Goal: Task Accomplishment & Management: Manage account settings

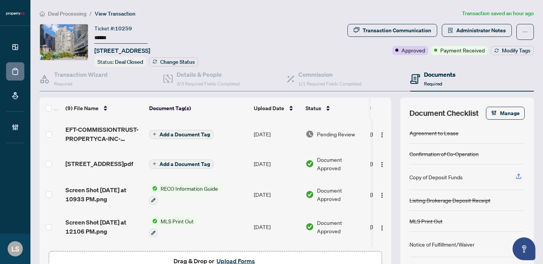
click at [73, 15] on span "Deal Processing" at bounding box center [67, 13] width 38 height 7
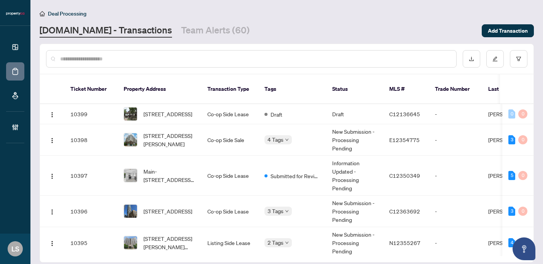
click at [124, 61] on input "text" at bounding box center [255, 59] width 390 height 8
paste input "******"
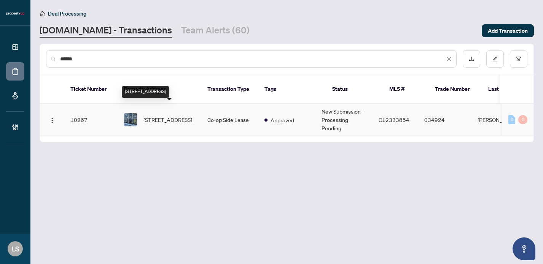
type input "******"
click at [178, 116] on span "[STREET_ADDRESS]" at bounding box center [167, 120] width 49 height 8
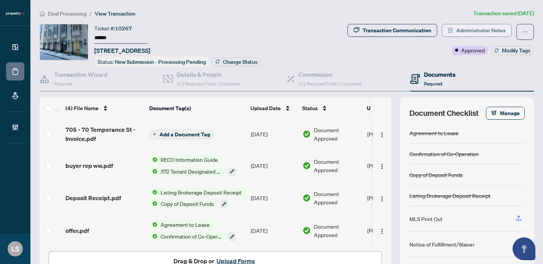
click at [472, 32] on span "Administrator Notes" at bounding box center [480, 30] width 49 height 12
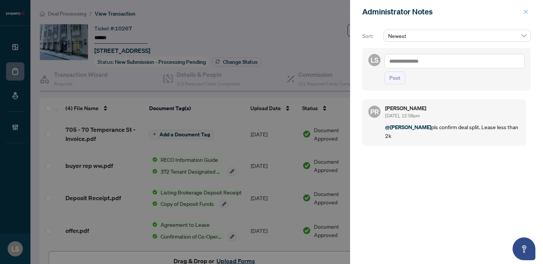
click at [529, 11] on button "button" at bounding box center [526, 11] width 10 height 9
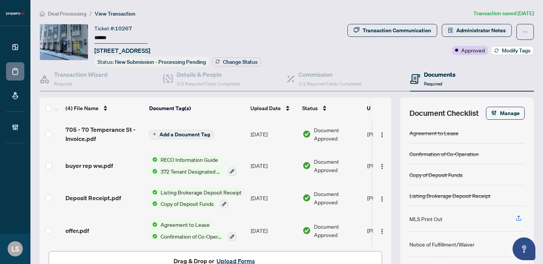
click at [515, 51] on span "Modify Tags" at bounding box center [516, 50] width 29 height 5
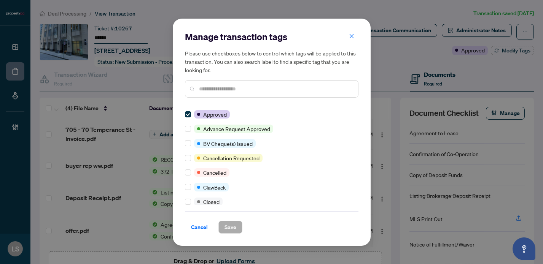
click at [253, 102] on div "Manage transaction tags Please use checkboxes below to control which tags will …" at bounding box center [271, 67] width 173 height 73
click at [245, 87] on input "text" at bounding box center [275, 89] width 153 height 8
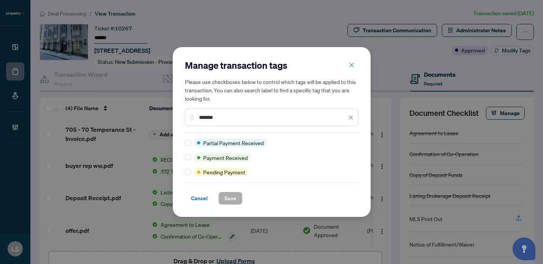
type input "*******"
click at [237, 156] on span "Payment Received" at bounding box center [225, 158] width 44 height 8
click at [187, 160] on span at bounding box center [188, 157] width 6 height 6
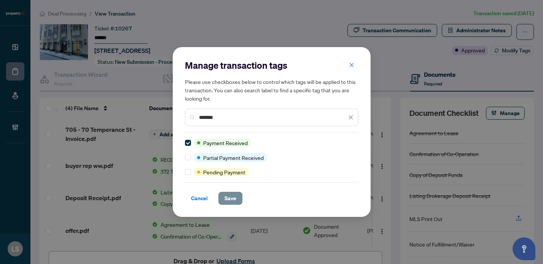
click at [235, 201] on span "Save" at bounding box center [230, 198] width 12 height 12
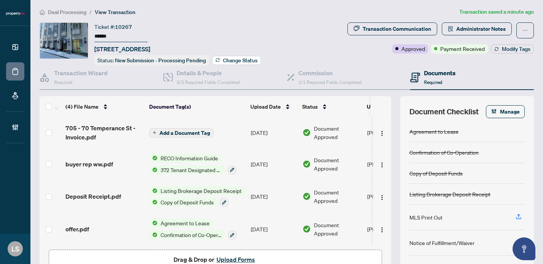
scroll to position [2, 0]
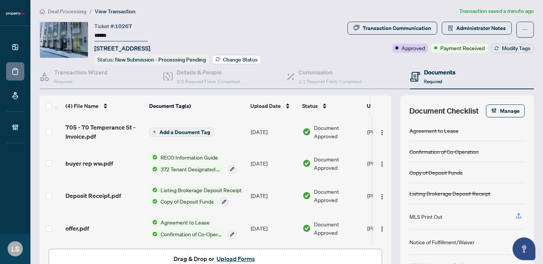
click at [230, 62] on span "Change Status" at bounding box center [240, 59] width 35 height 5
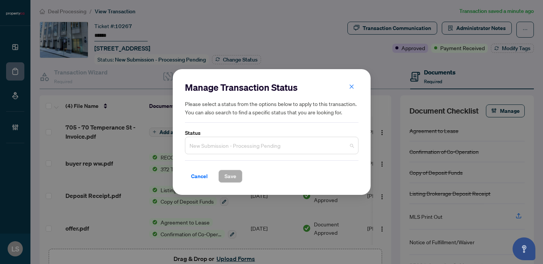
click at [213, 149] on span "New Submission - Processing Pending" at bounding box center [271, 145] width 164 height 14
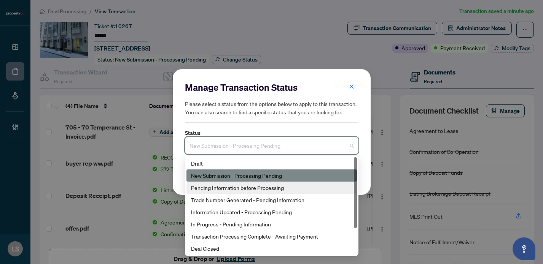
scroll to position [37, 0]
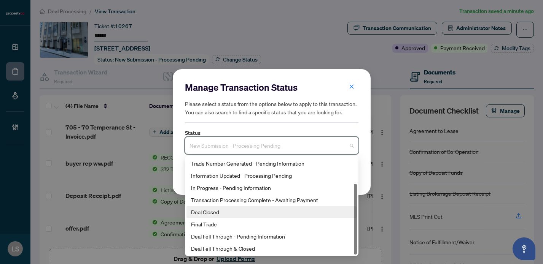
click at [216, 215] on div "Deal Closed" at bounding box center [271, 212] width 161 height 8
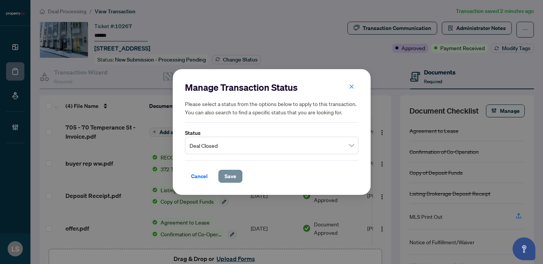
click at [224, 176] on button "Save" at bounding box center [230, 176] width 24 height 13
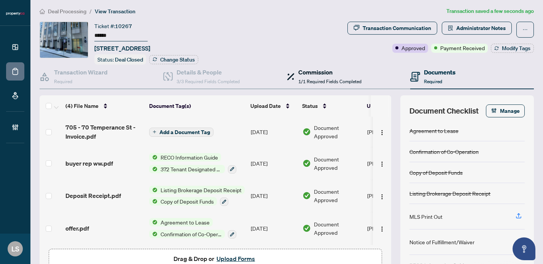
click at [326, 81] on span "1/1 Required Fields Completed" at bounding box center [329, 82] width 63 height 6
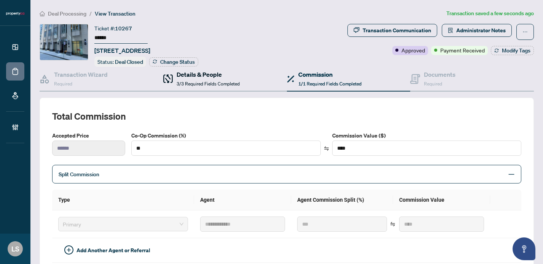
click at [203, 84] on span "3/3 Required Fields Completed" at bounding box center [207, 84] width 63 height 6
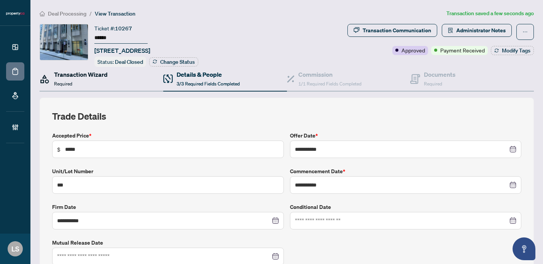
click at [103, 78] on div "Transaction Wizard Required" at bounding box center [81, 79] width 54 height 18
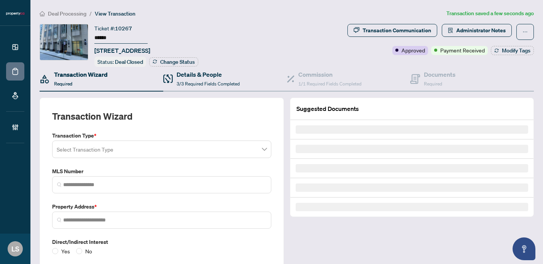
type input "*********"
type input "**********"
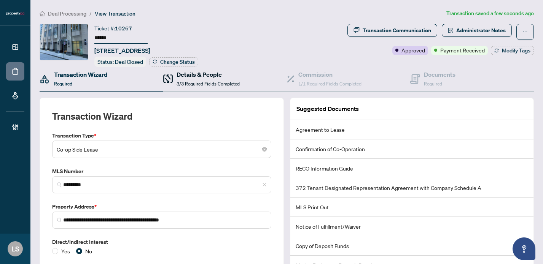
click at [229, 75] on h4 "Details & People" at bounding box center [207, 74] width 63 height 9
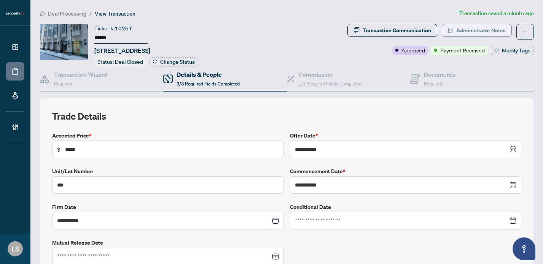
click at [500, 28] on span "Administrator Notes" at bounding box center [480, 30] width 49 height 12
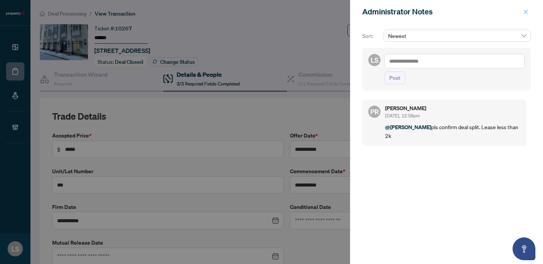
click at [528, 10] on button "button" at bounding box center [526, 11] width 10 height 9
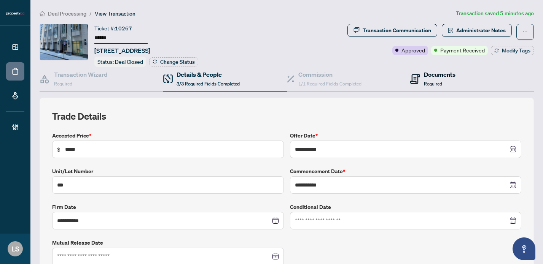
click at [428, 78] on h4 "Documents" at bounding box center [440, 74] width 32 height 9
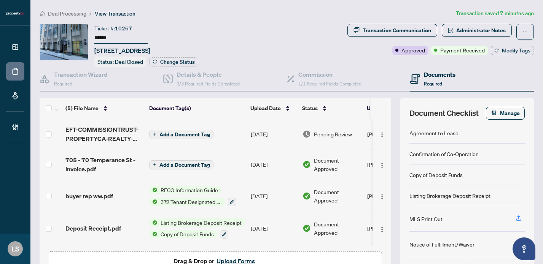
click at [84, 12] on span "Deal Processing" at bounding box center [67, 13] width 38 height 7
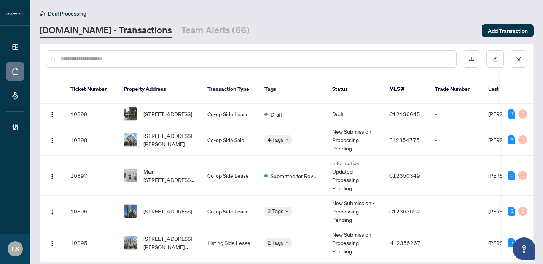
click at [116, 59] on input "text" at bounding box center [255, 59] width 390 height 8
paste input "******"
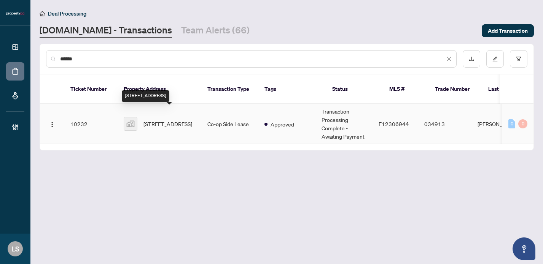
type input "******"
click at [171, 120] on span "[STREET_ADDRESS]" at bounding box center [167, 124] width 49 height 8
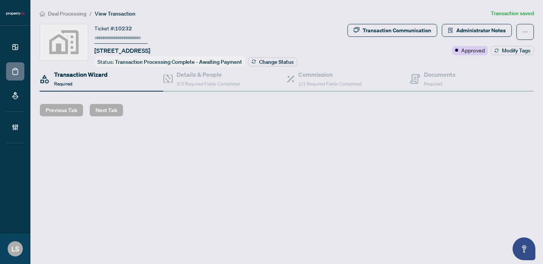
type input "******"
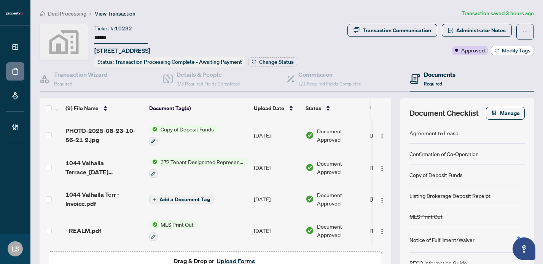
click at [509, 52] on span "Modify Tags" at bounding box center [516, 50] width 29 height 5
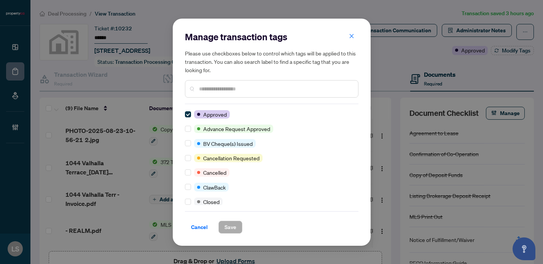
click at [281, 89] on input "text" at bounding box center [275, 89] width 153 height 8
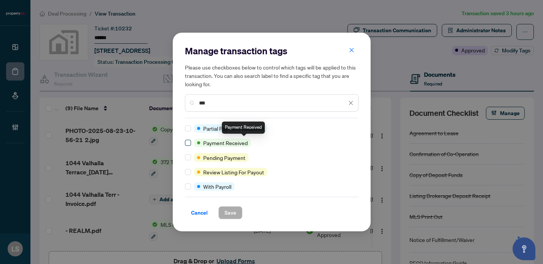
type input "***"
click at [187, 145] on span at bounding box center [188, 143] width 6 height 6
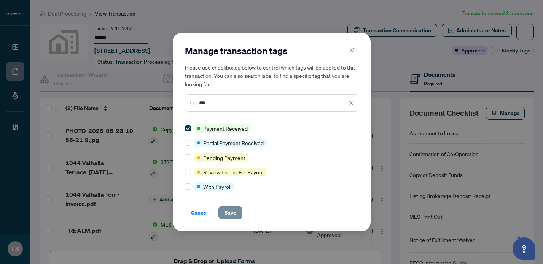
click at [237, 213] on button "Save" at bounding box center [230, 212] width 24 height 13
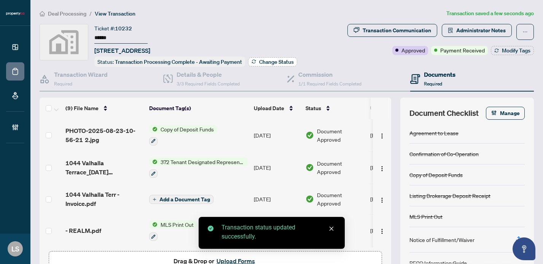
click at [256, 60] on icon "button" at bounding box center [253, 61] width 5 height 5
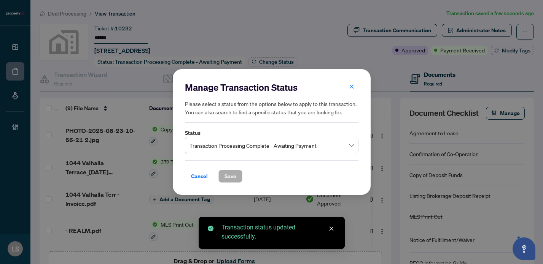
click at [209, 148] on span "Transaction Processing Complete - Awaiting Payment" at bounding box center [271, 145] width 164 height 14
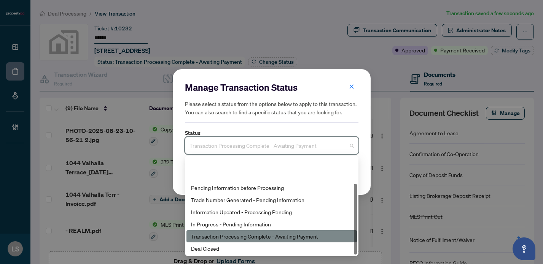
scroll to position [37, 0]
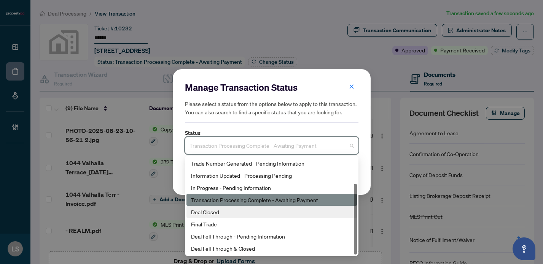
click at [213, 214] on div "Deal Closed" at bounding box center [271, 212] width 161 height 8
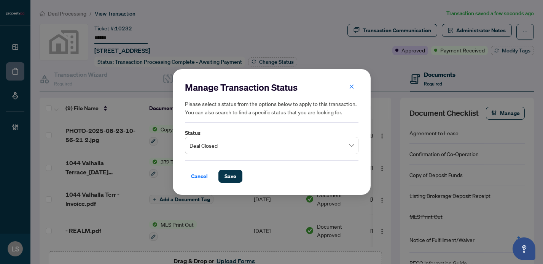
click at [324, 30] on div "Manage Transaction Status Please select a status from the options below to appl…" at bounding box center [271, 132] width 543 height 264
click at [233, 175] on span "Save" at bounding box center [230, 176] width 12 height 12
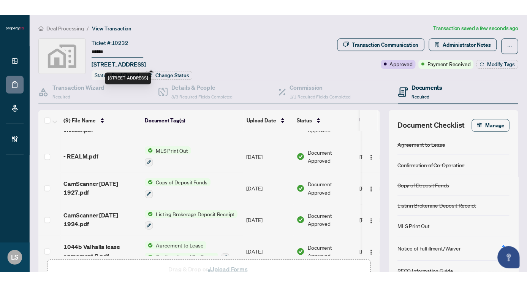
scroll to position [105, 0]
